Goal: Transaction & Acquisition: Book appointment/travel/reservation

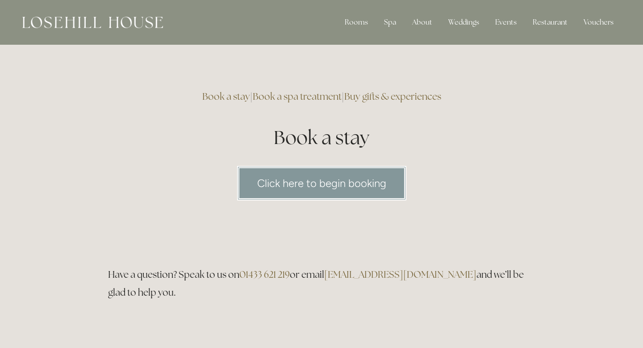
scroll to position [4, 0]
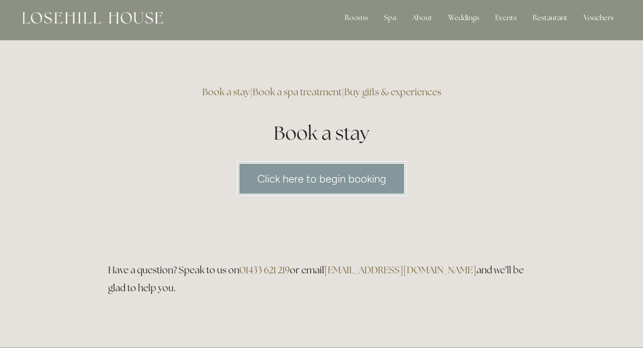
click at [343, 177] on link "Click here to begin booking" at bounding box center [321, 178] width 169 height 34
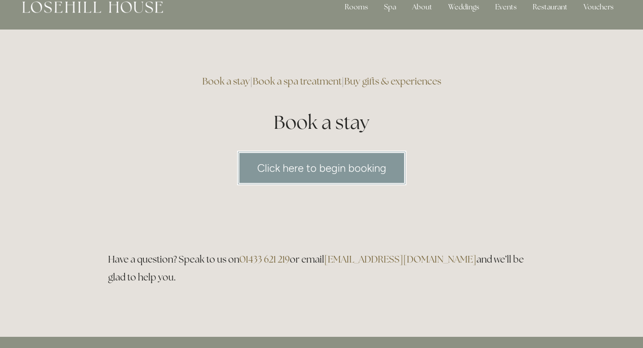
scroll to position [16, 0]
click at [305, 164] on link "Click here to begin booking" at bounding box center [321, 167] width 169 height 34
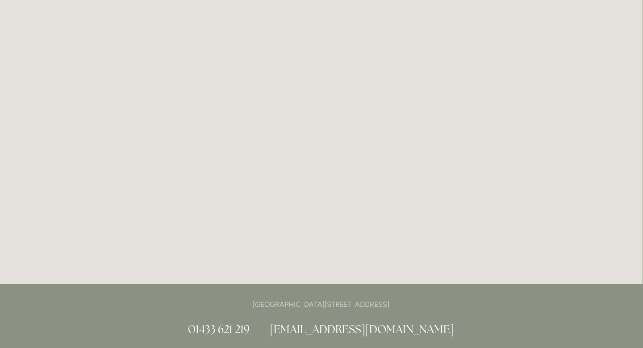
scroll to position [324, 0]
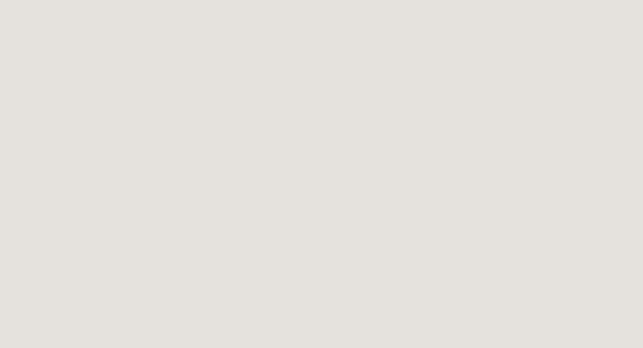
scroll to position [105, 0]
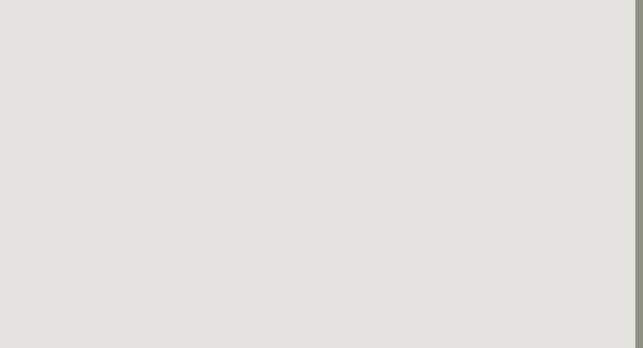
scroll to position [0, 8]
